Goal: Transaction & Acquisition: Purchase product/service

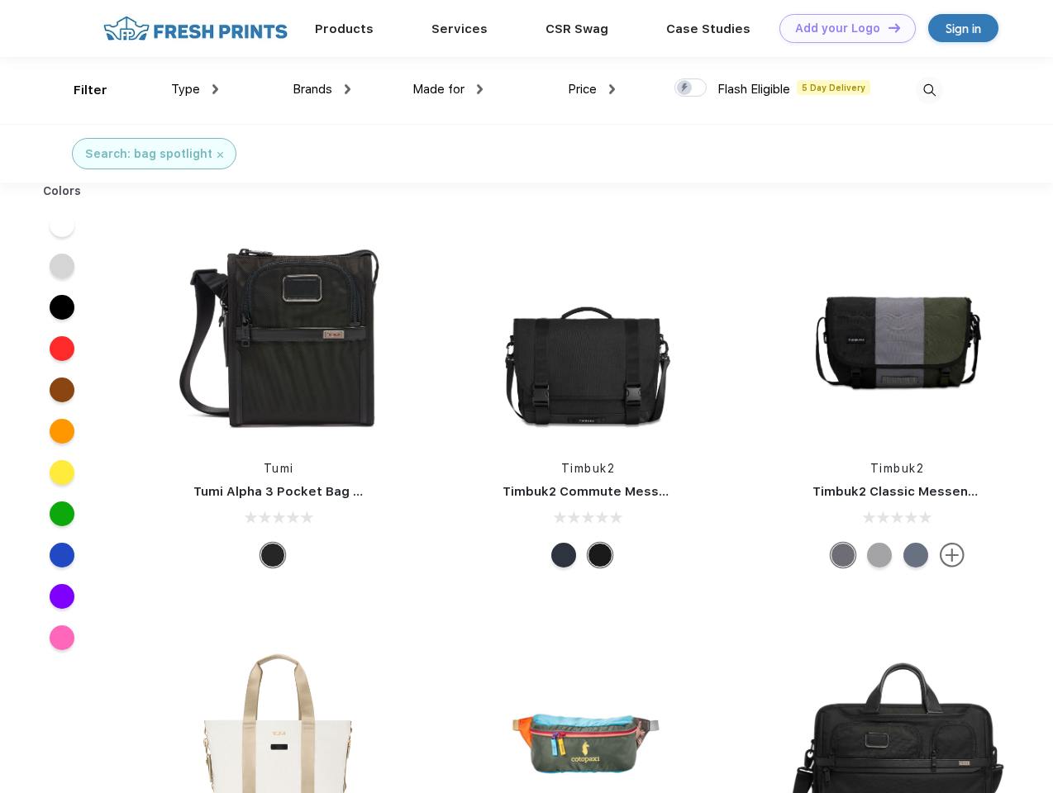
scroll to position [1, 0]
click at [841, 28] on link "Add your Logo Design Tool" at bounding box center [847, 28] width 136 height 29
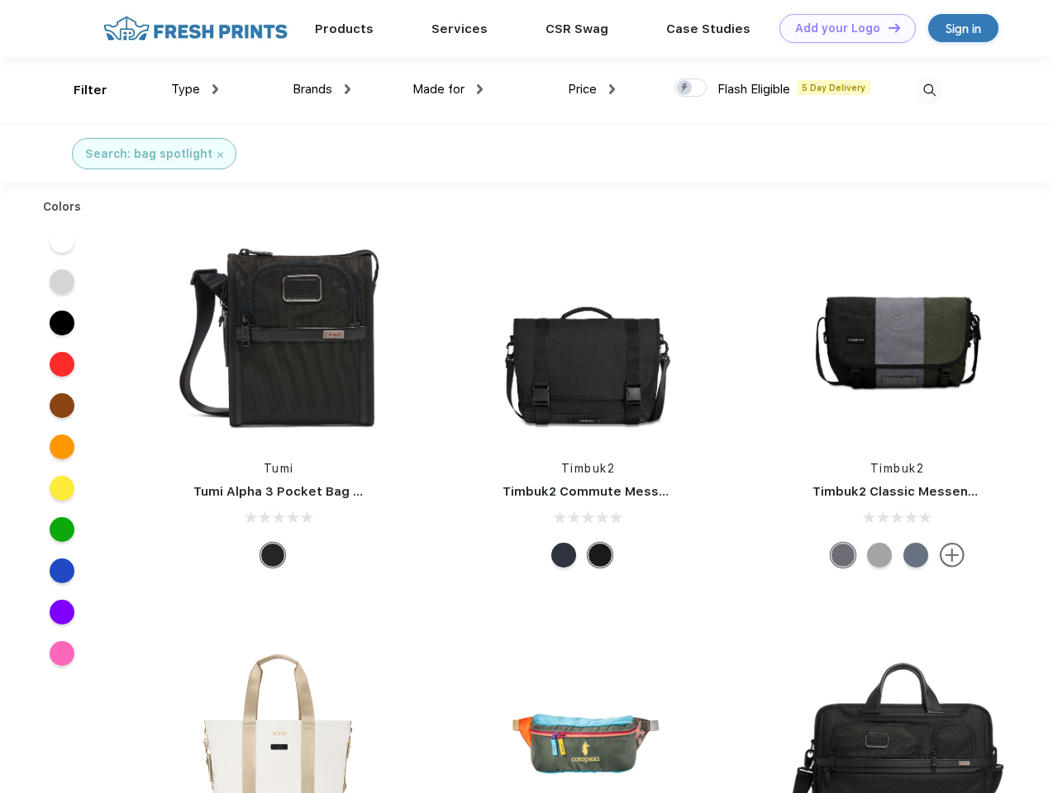
click at [0, 0] on div "Design Tool" at bounding box center [0, 0] width 0 height 0
click at [887, 27] on link "Add your Logo Design Tool" at bounding box center [847, 28] width 136 height 29
click at [79, 90] on div "Filter" at bounding box center [91, 90] width 34 height 19
click at [195, 89] on span "Type" at bounding box center [185, 89] width 29 height 15
click at [321, 89] on span "Brands" at bounding box center [313, 89] width 40 height 15
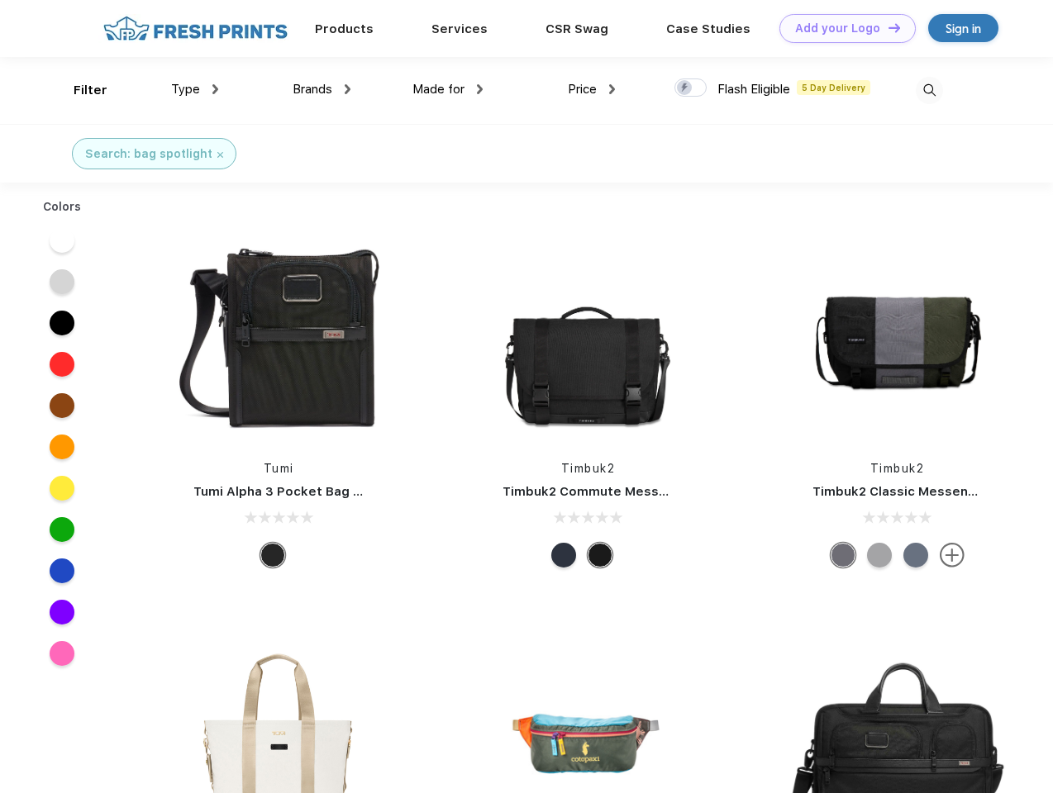
click at [448, 89] on span "Made for" at bounding box center [438, 89] width 52 height 15
click at [592, 89] on span "Price" at bounding box center [582, 89] width 29 height 15
click at [691, 88] on div at bounding box center [690, 88] width 32 height 18
click at [685, 88] on input "checkbox" at bounding box center [679, 83] width 11 height 11
click at [929, 90] on img at bounding box center [929, 90] width 27 height 27
